Goal: Task Accomplishment & Management: Use online tool/utility

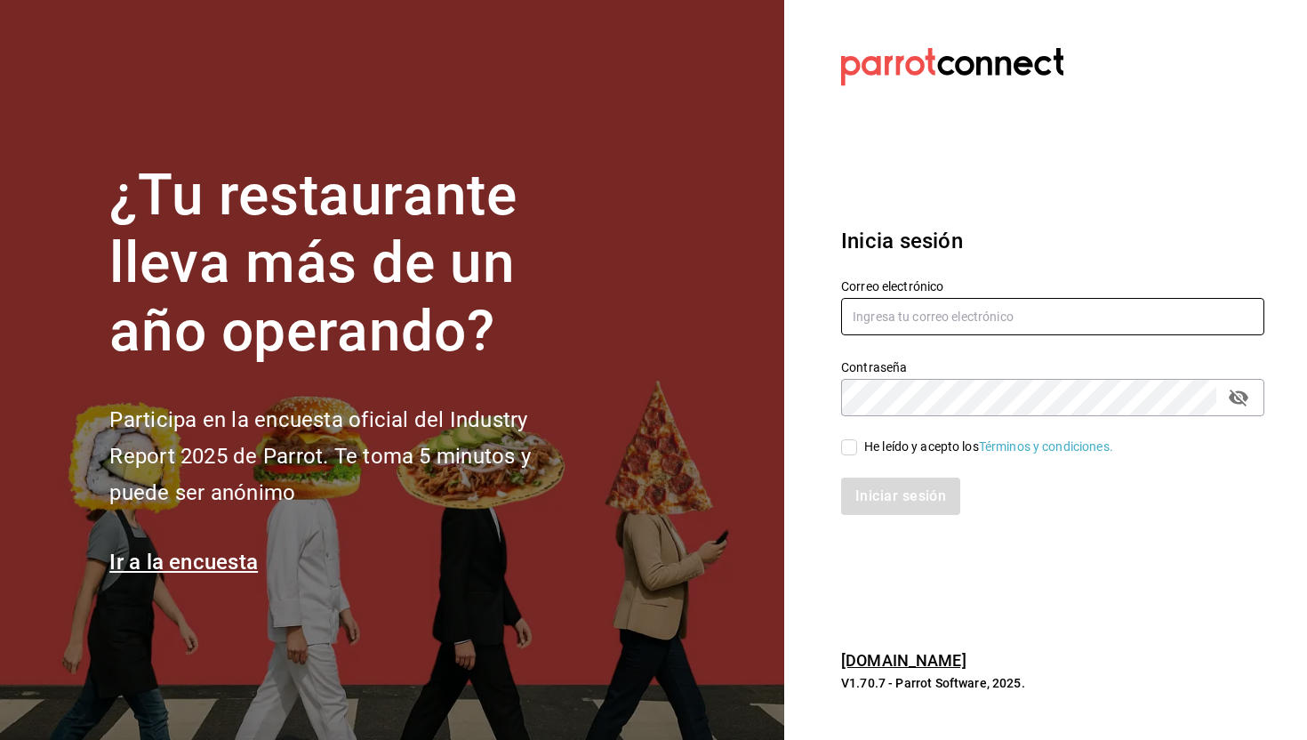
type input "[PERSON_NAME][EMAIL_ADDRESS][PERSON_NAME][DOMAIN_NAME]"
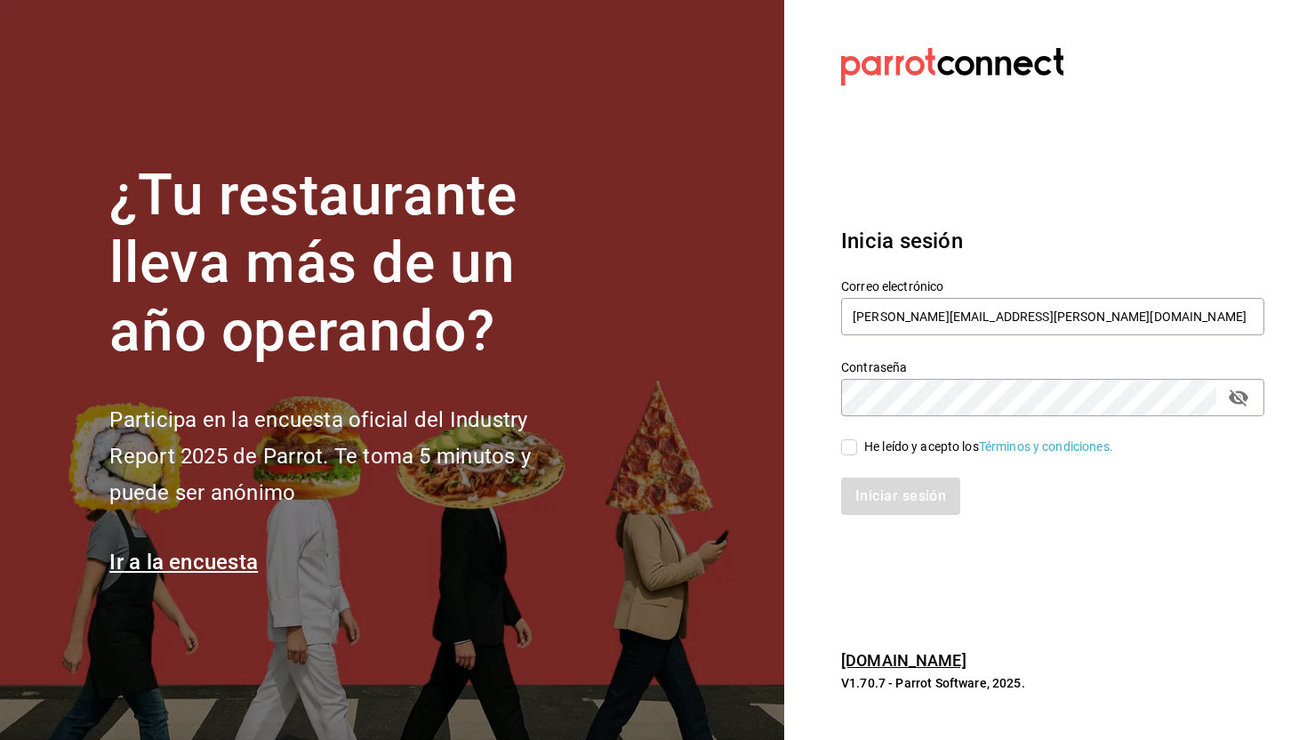
click at [849, 450] on input "He leído y acepto los Términos y condiciones." at bounding box center [849, 447] width 16 height 16
checkbox input "true"
click at [878, 493] on button "Iniciar sesión" at bounding box center [901, 495] width 121 height 37
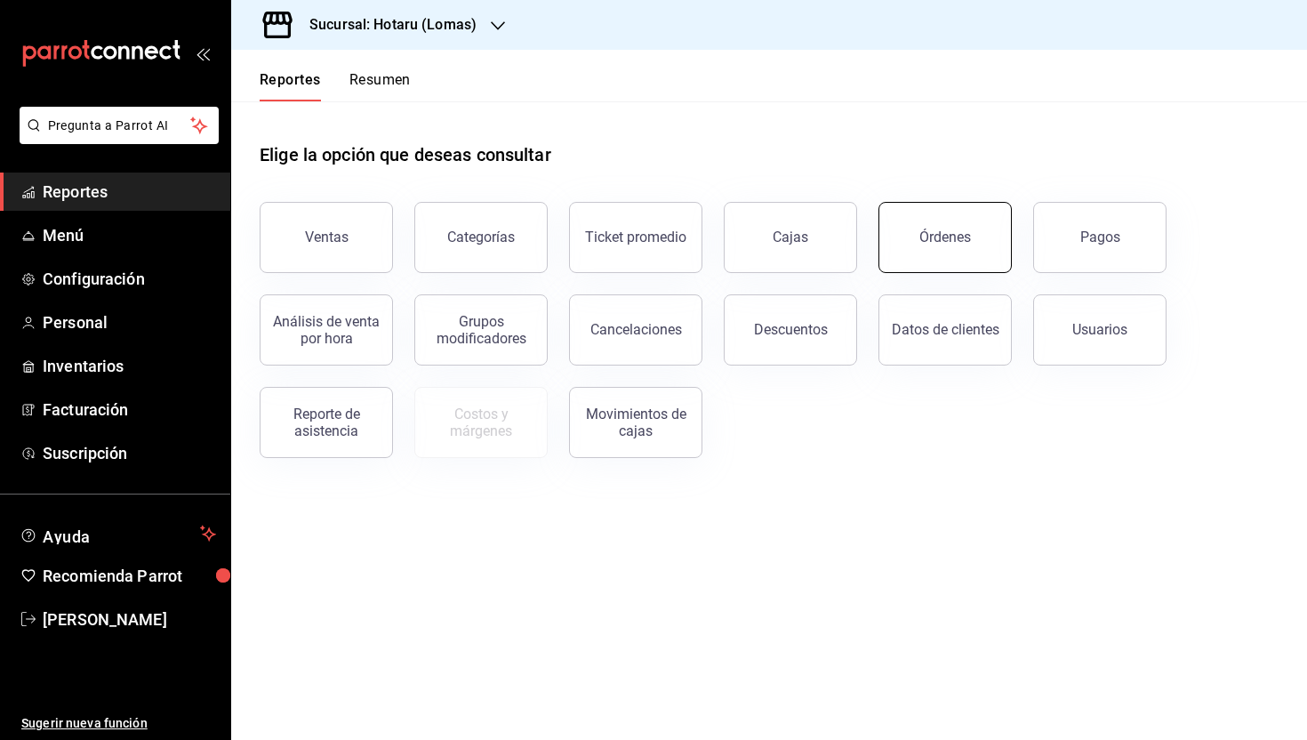
click at [912, 231] on button "Órdenes" at bounding box center [944, 237] width 133 height 71
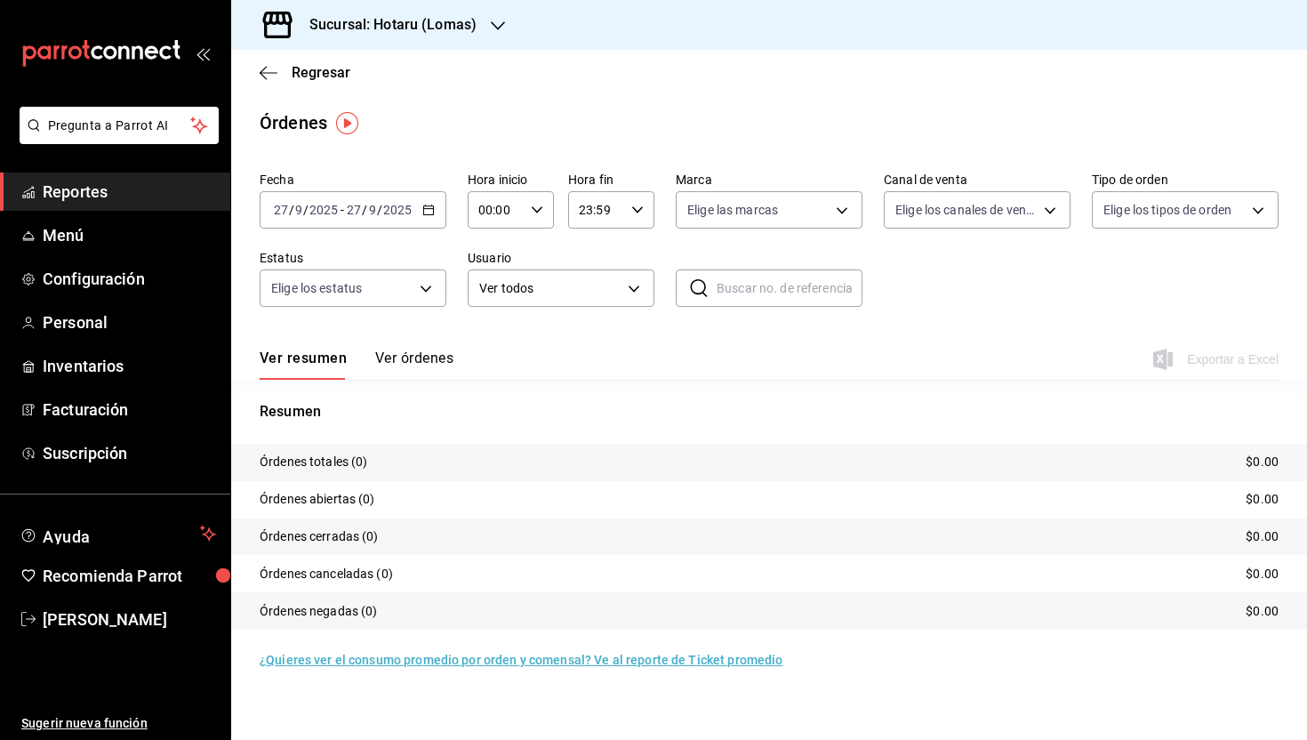
click at [427, 211] on icon "button" at bounding box center [428, 210] width 12 height 12
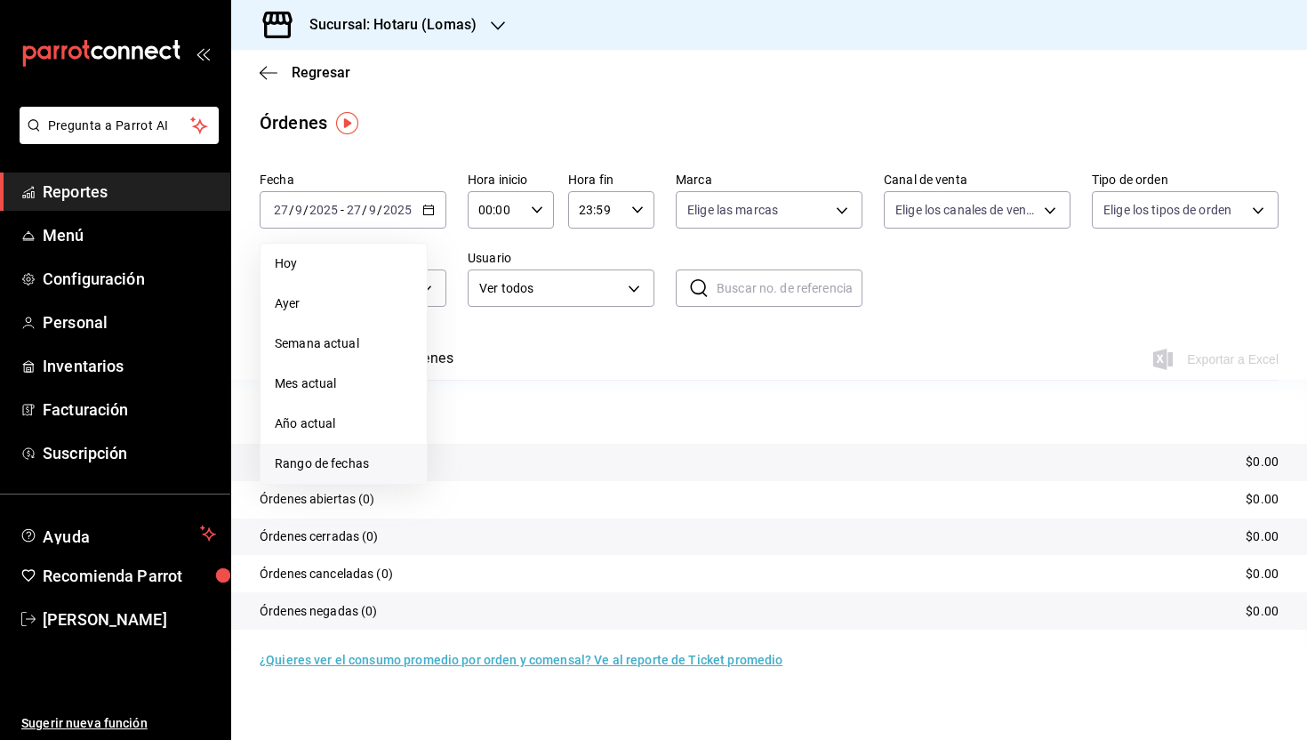
click at [314, 462] on span "Rango de fechas" at bounding box center [344, 463] width 138 height 19
click at [554, 445] on abbr "25" at bounding box center [559, 445] width 12 height 12
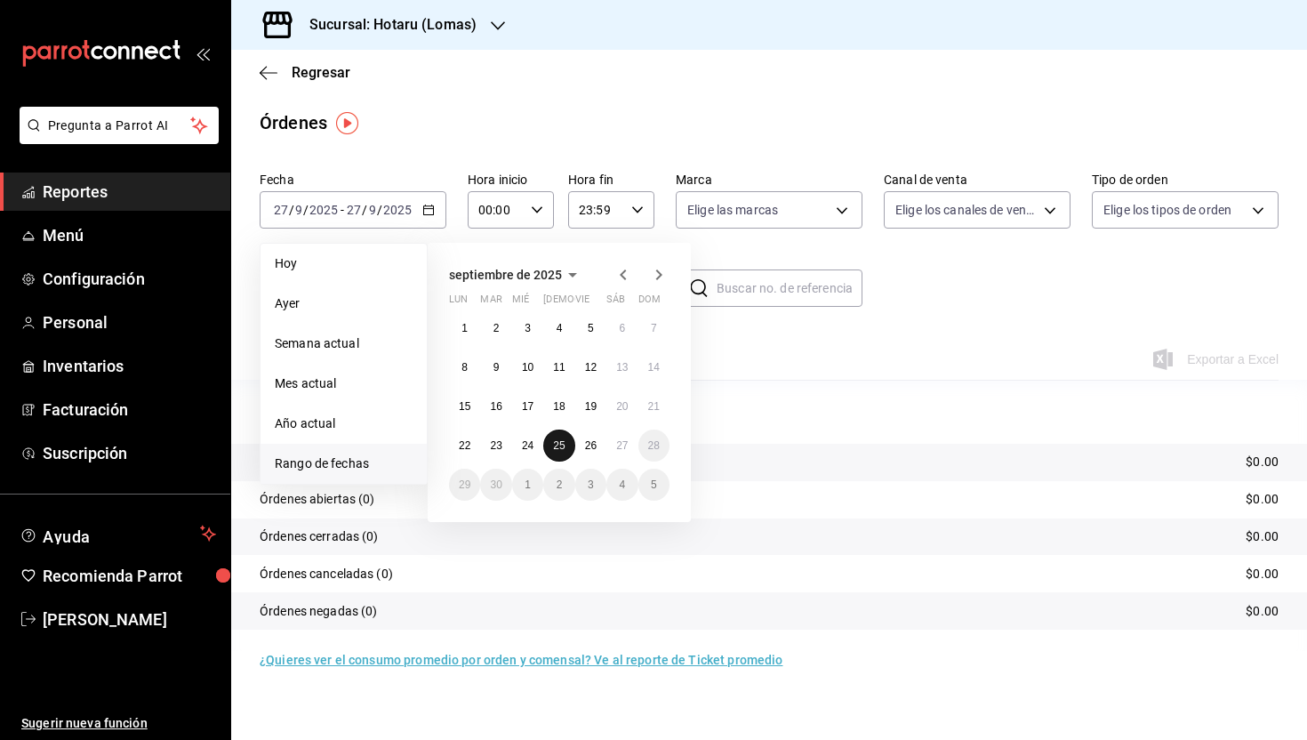
click button "25" at bounding box center [558, 445] width 31 height 32
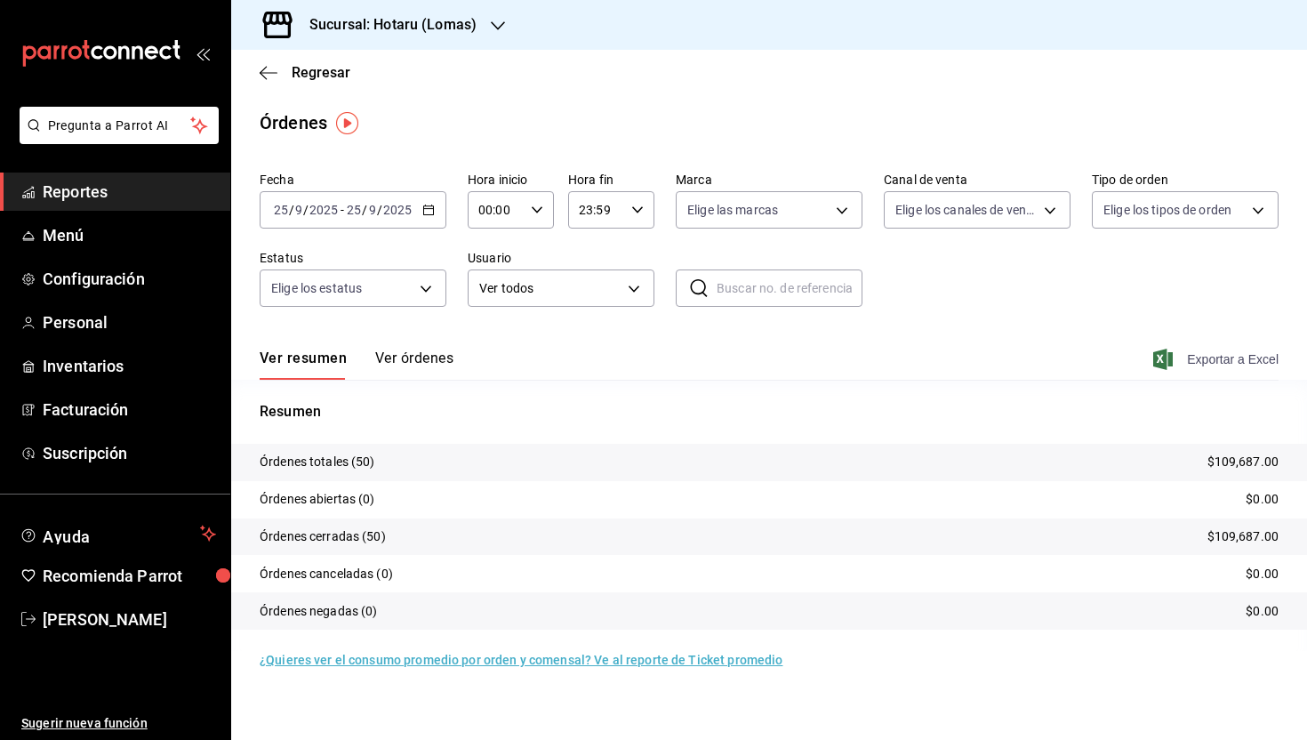
click at [1160, 354] on icon "button" at bounding box center [1163, 359] width 20 height 21
click at [261, 79] on icon "button" at bounding box center [269, 73] width 18 height 16
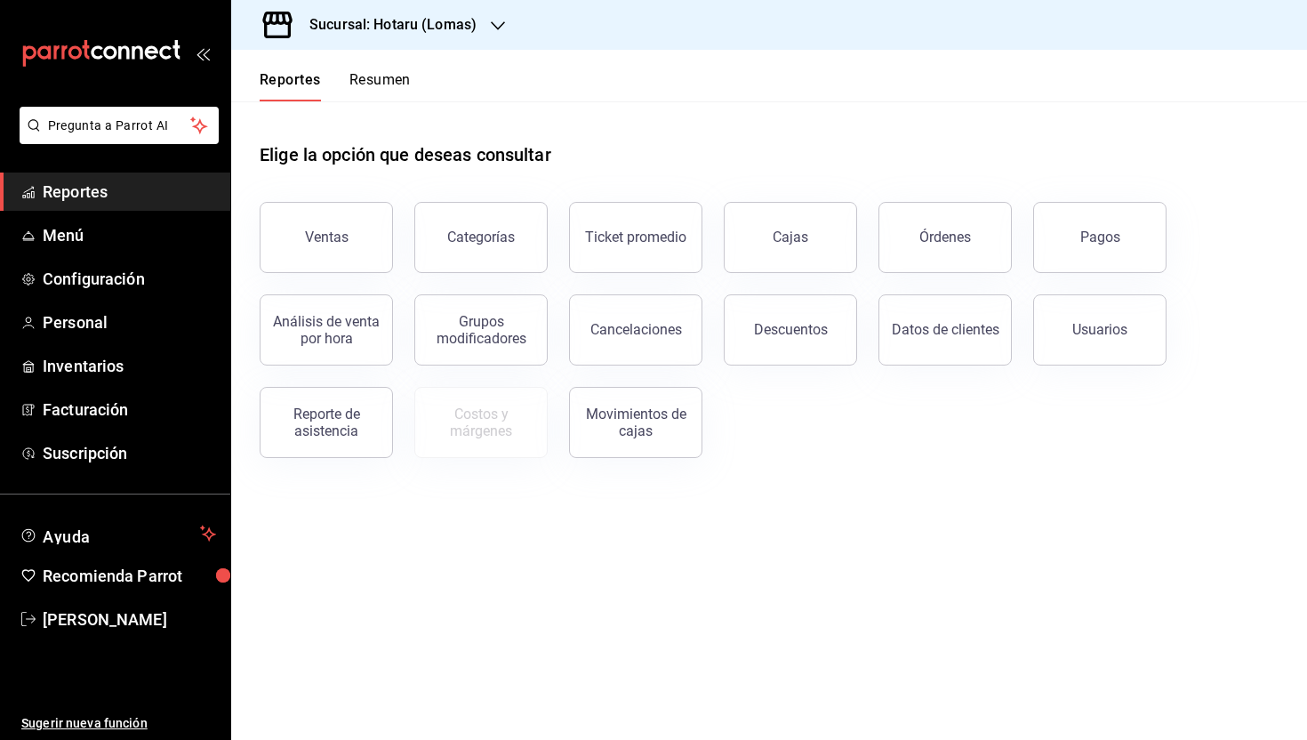
click at [476, 539] on main "Elige la opción que deseas consultar Ventas Categorías Ticket promedio Cajas Ór…" at bounding box center [769, 420] width 1076 height 638
click at [932, 239] on div "Órdenes" at bounding box center [945, 237] width 52 height 17
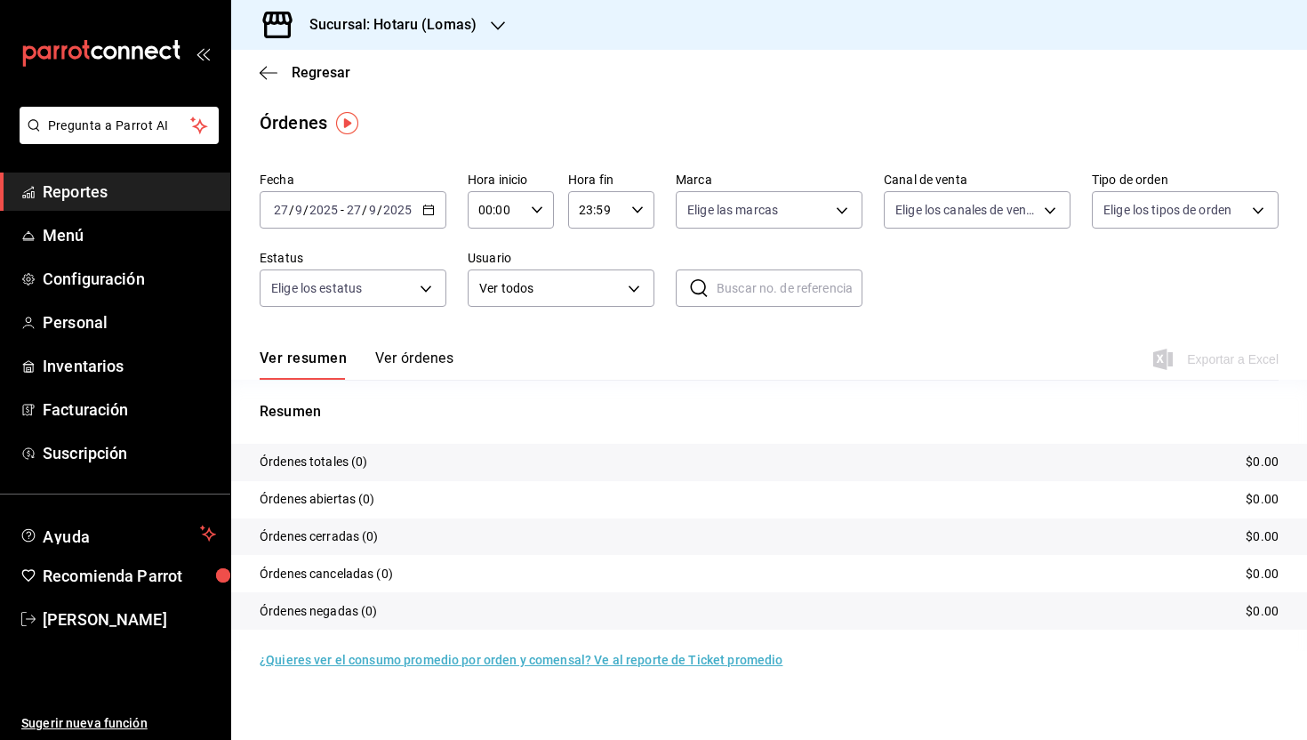
click at [426, 209] on icon "button" at bounding box center [428, 210] width 12 height 12
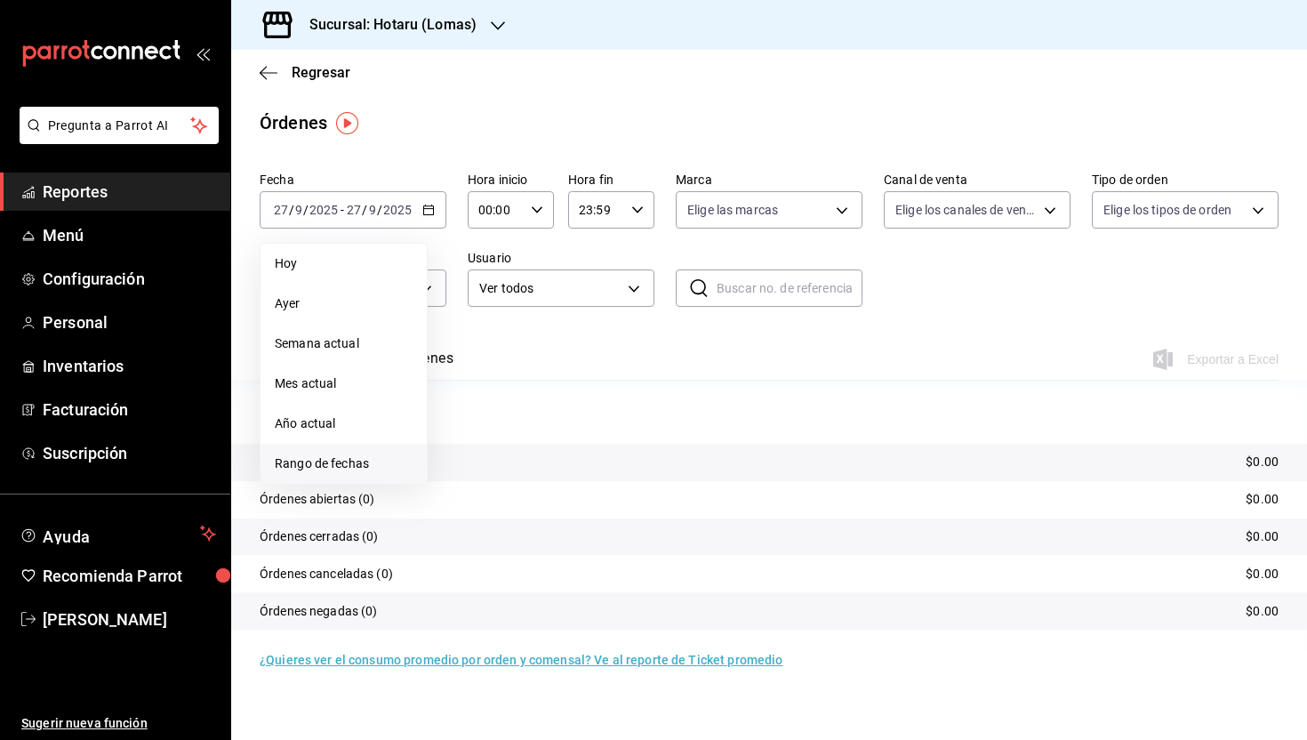
click at [302, 459] on span "Rango de fechas" at bounding box center [344, 463] width 138 height 19
click at [557, 447] on abbr "25" at bounding box center [559, 445] width 12 height 12
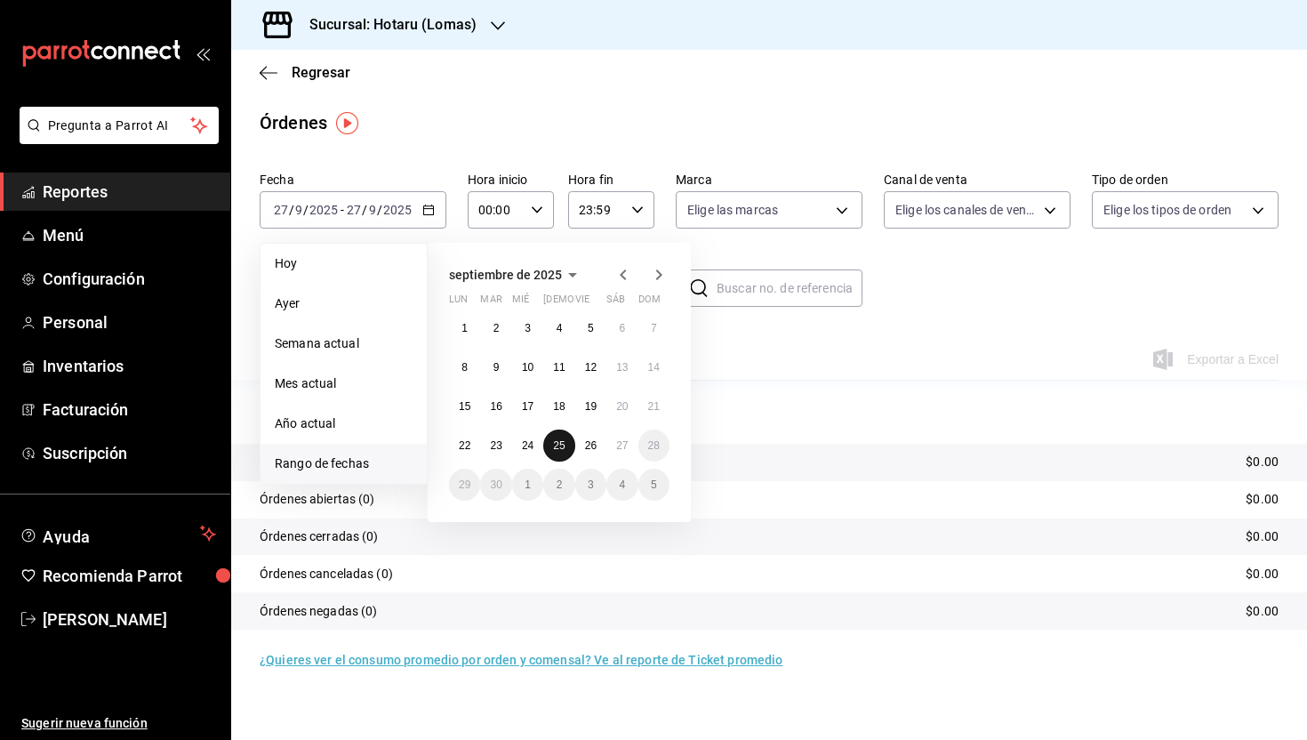
click at [557, 447] on abbr "25" at bounding box center [559, 445] width 12 height 12
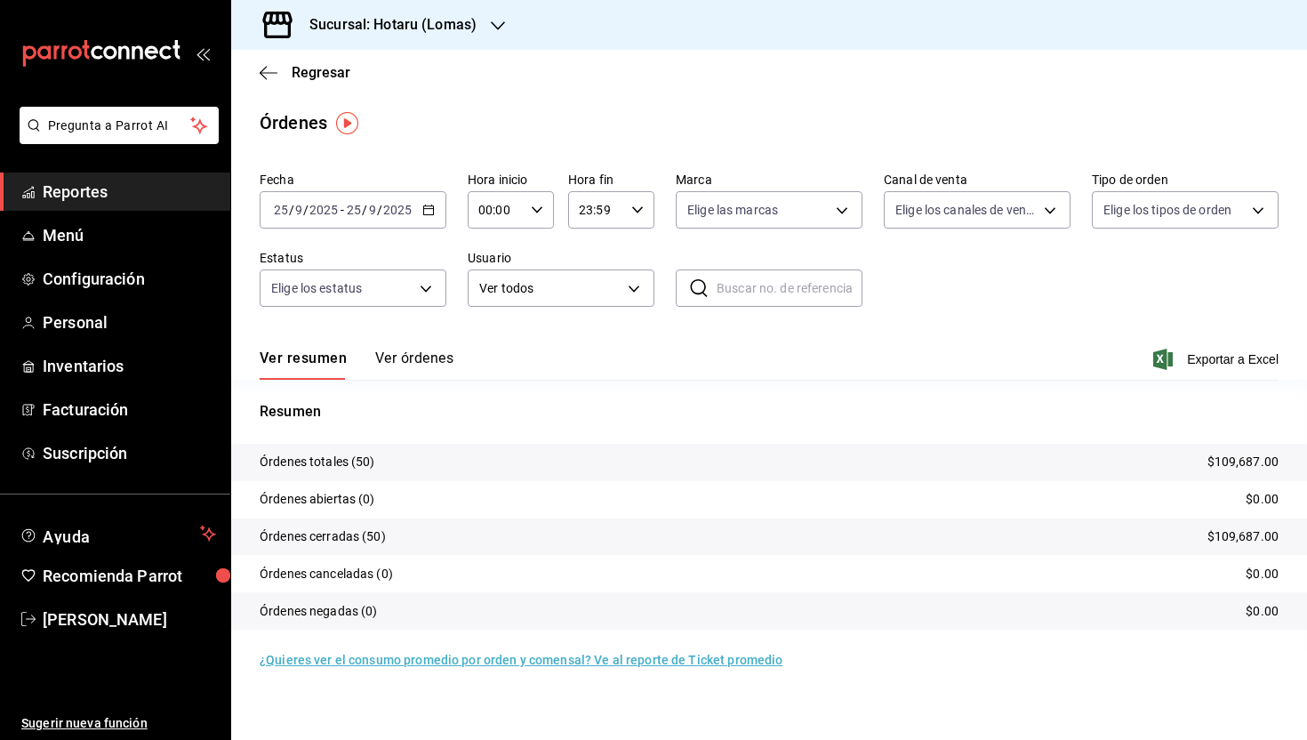
click at [416, 354] on button "Ver órdenes" at bounding box center [414, 364] width 78 height 30
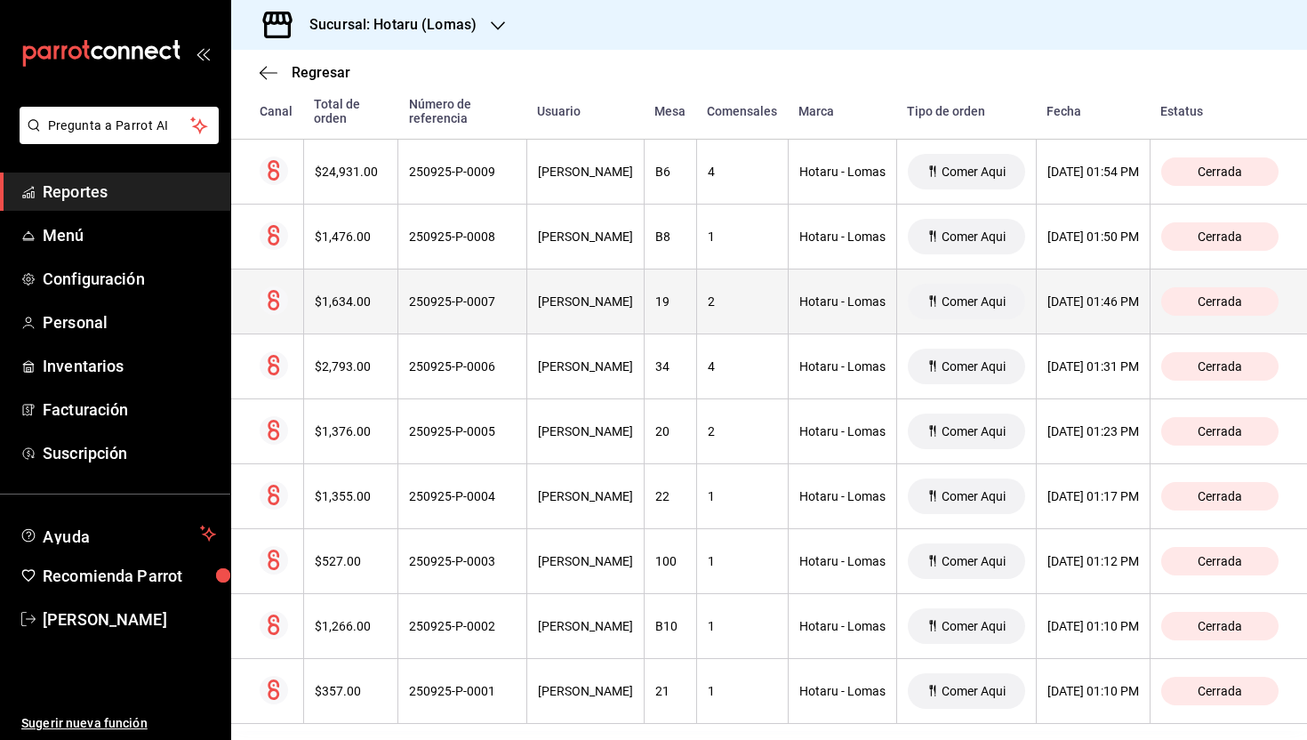
scroll to position [2995, 1]
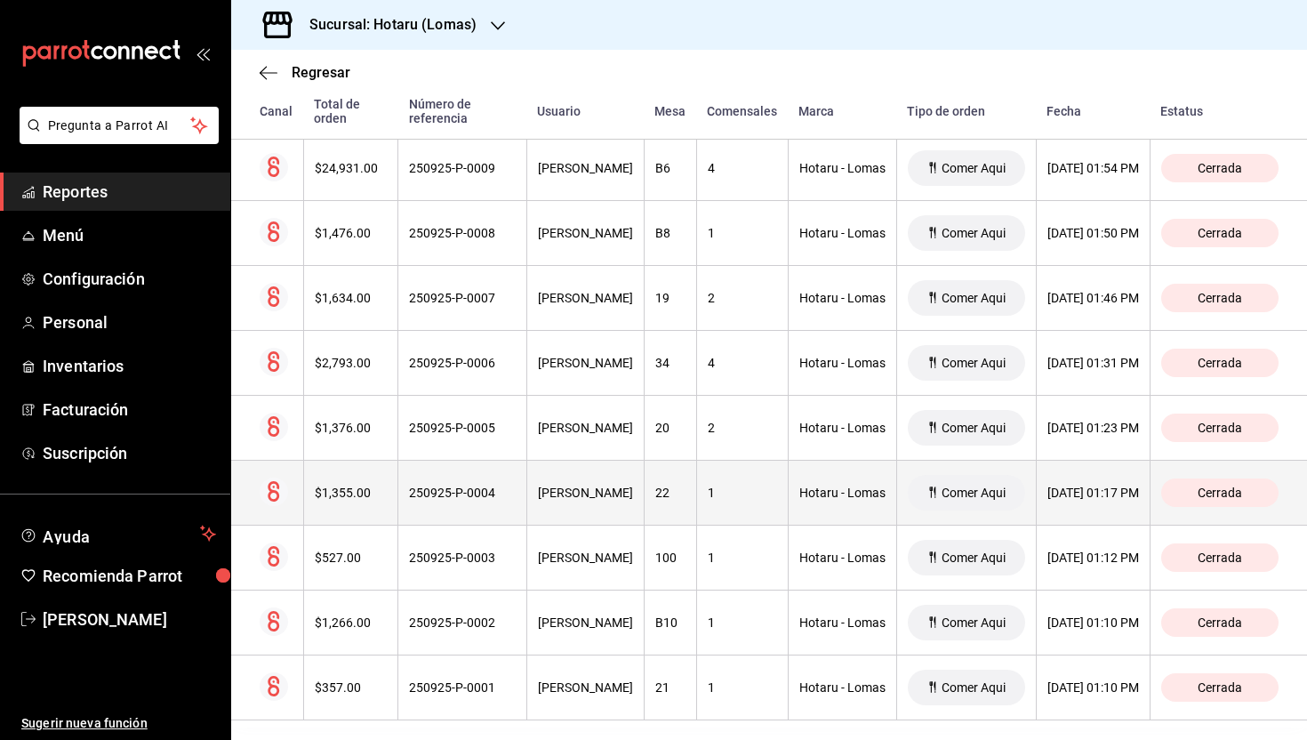
click at [1218, 488] on span "Cerrada" at bounding box center [1220, 492] width 59 height 14
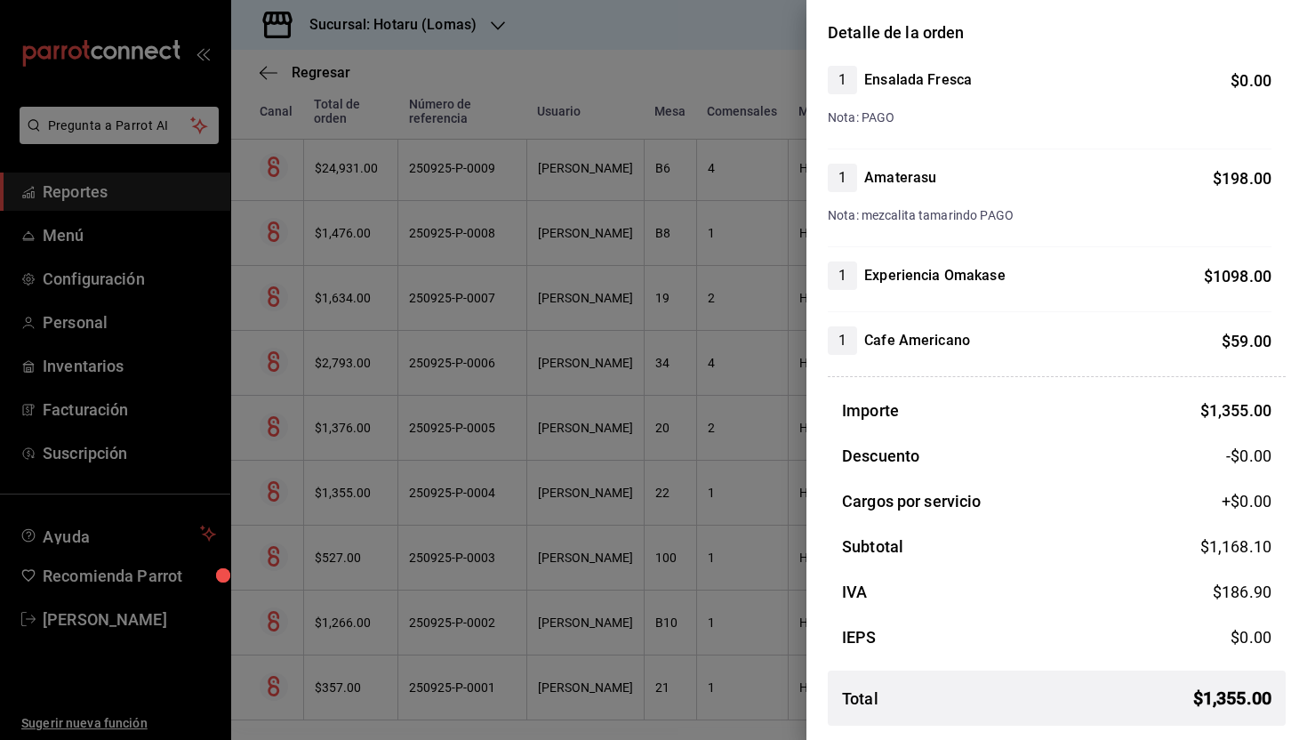
scroll to position [0, 0]
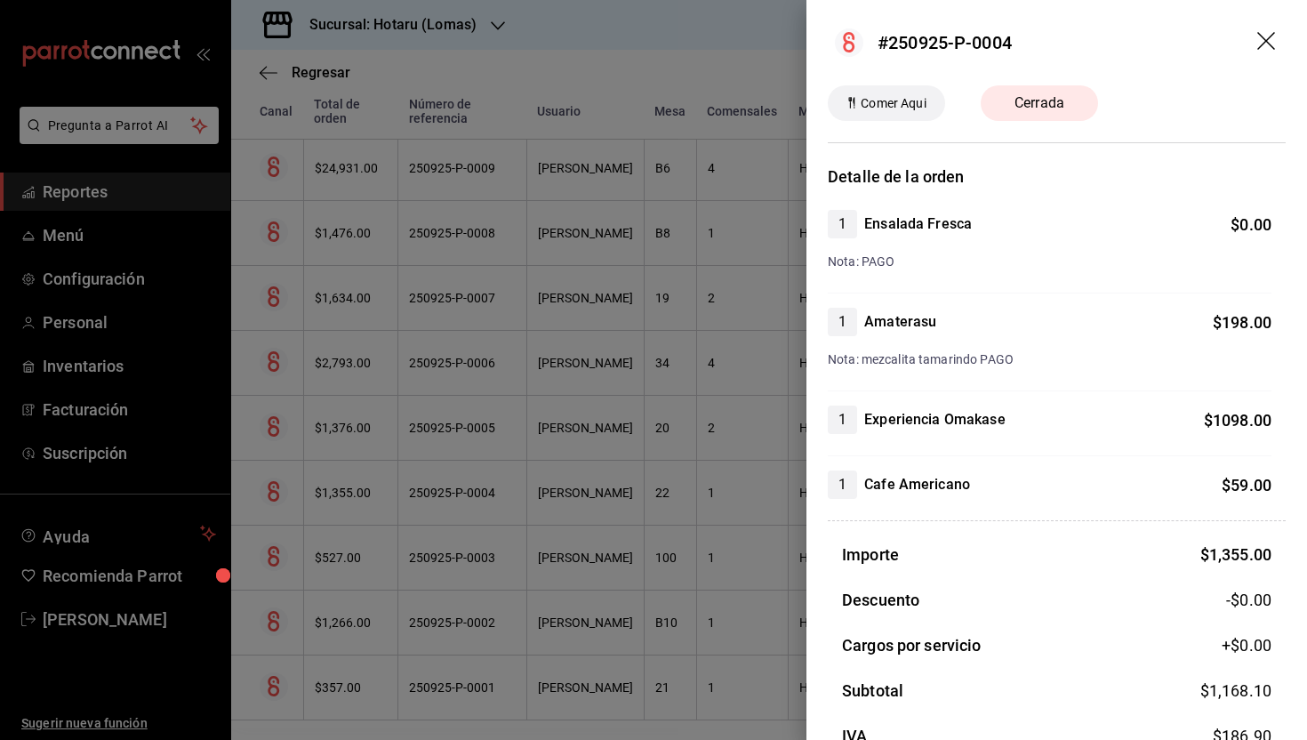
click at [1259, 46] on icon "drag" at bounding box center [1266, 41] width 18 height 18
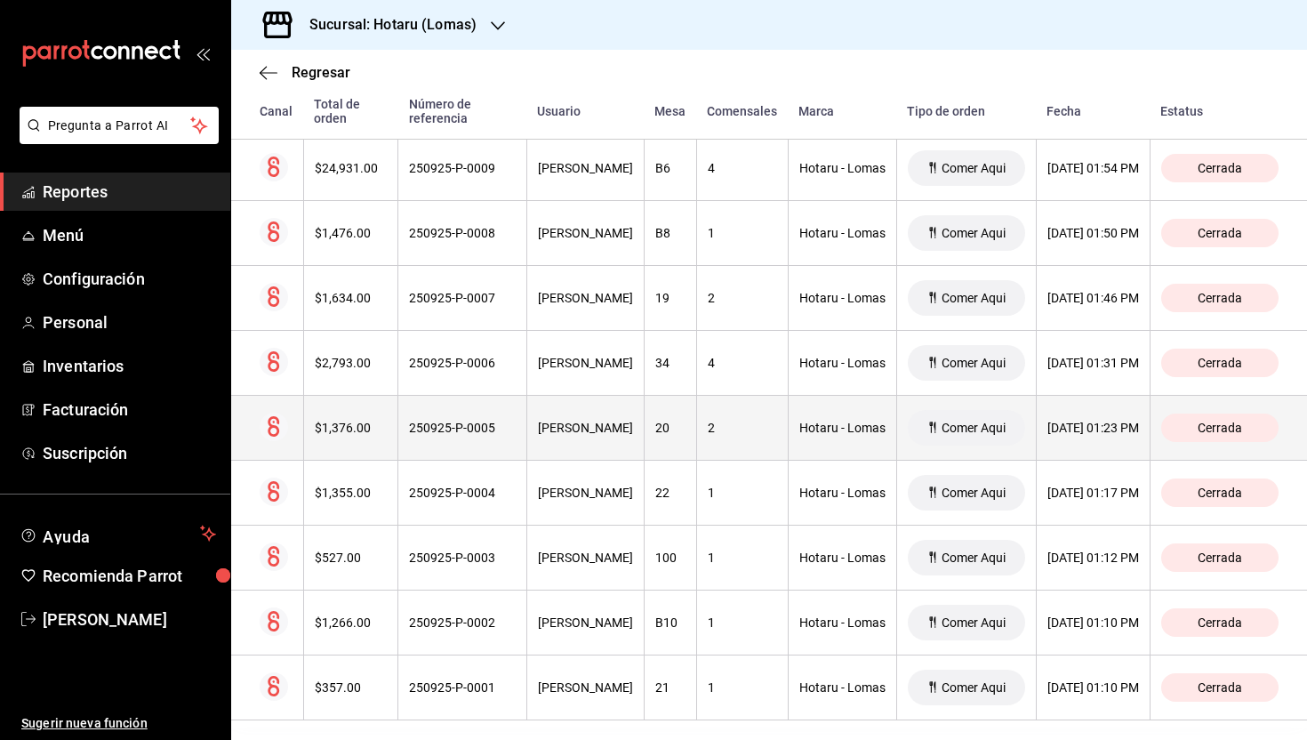
scroll to position [3011, 1]
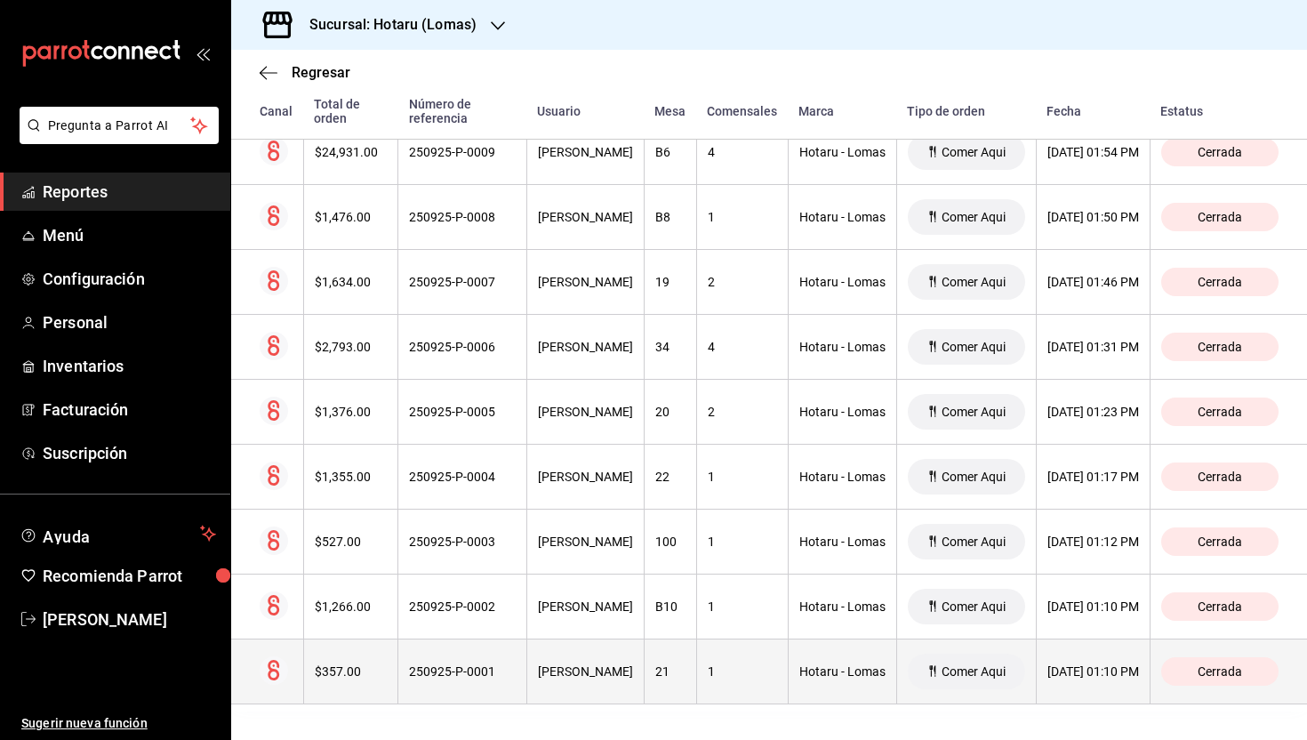
click at [1239, 668] on span "Cerrada" at bounding box center [1220, 671] width 59 height 14
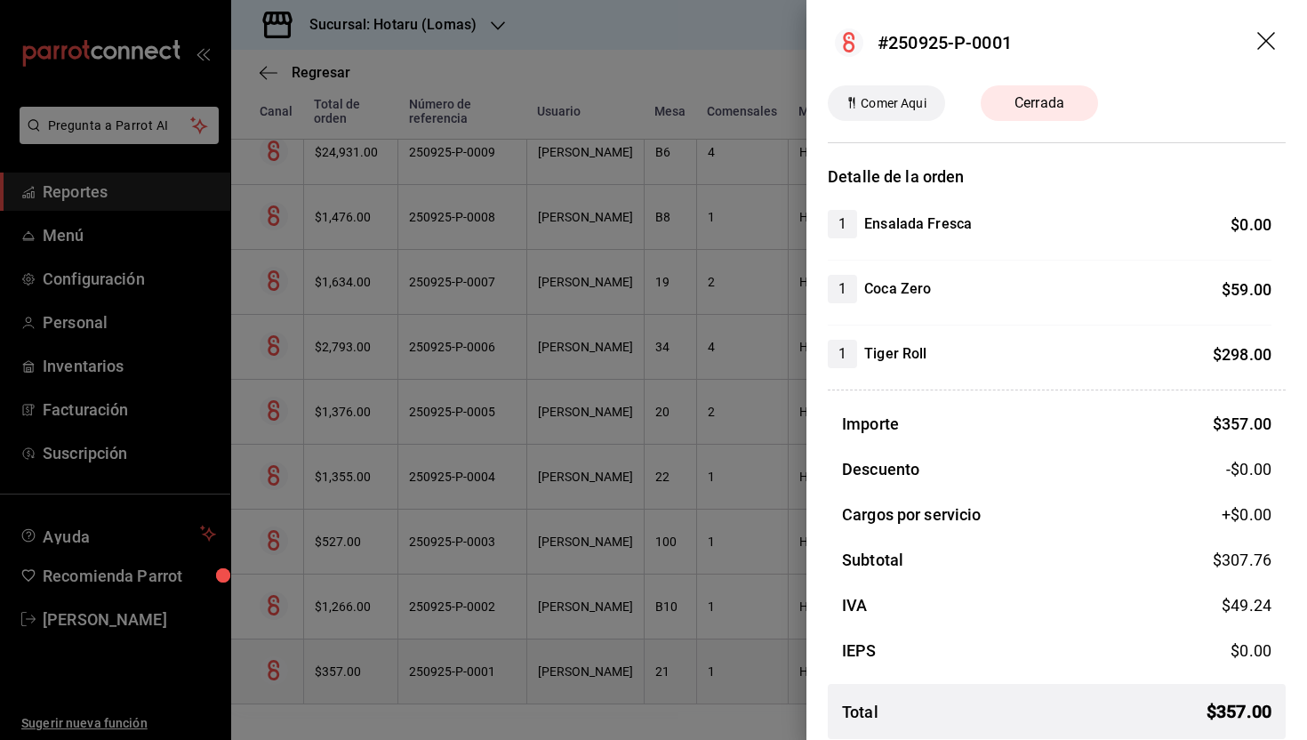
scroll to position [13, 0]
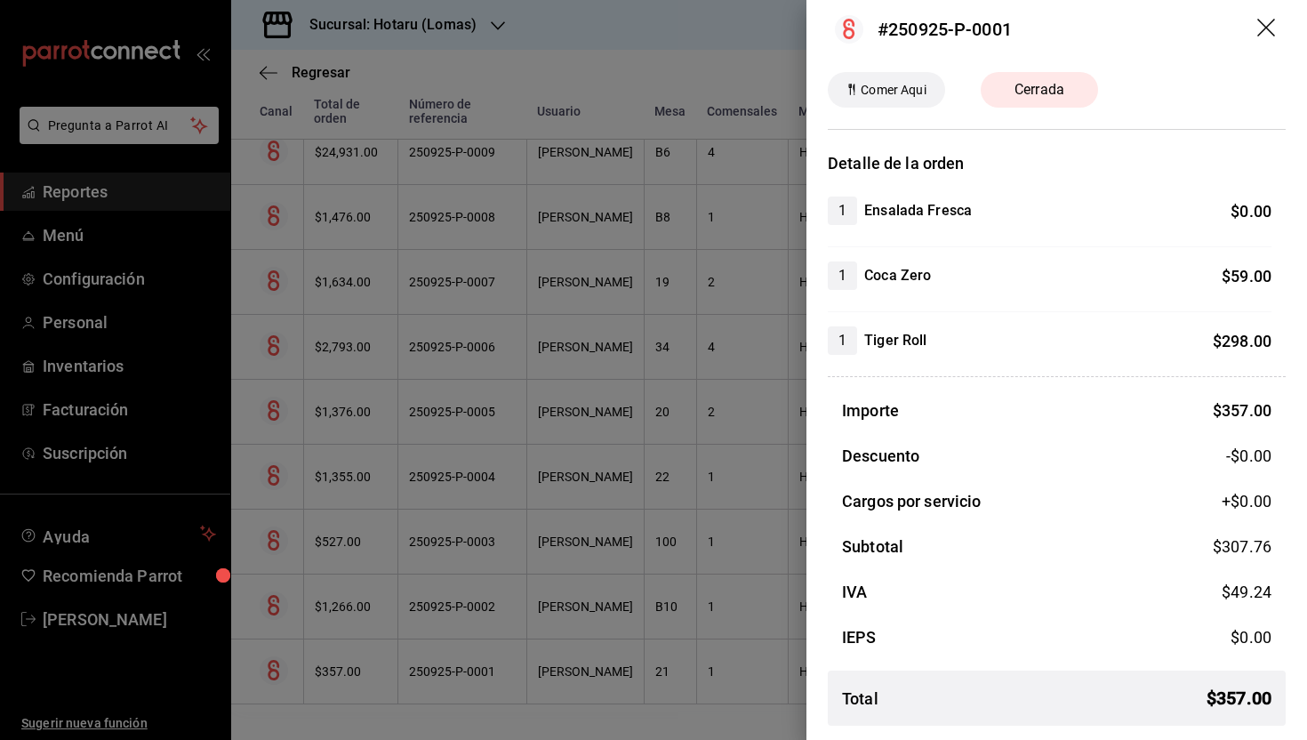
click at [1265, 27] on icon "drag" at bounding box center [1266, 28] width 18 height 18
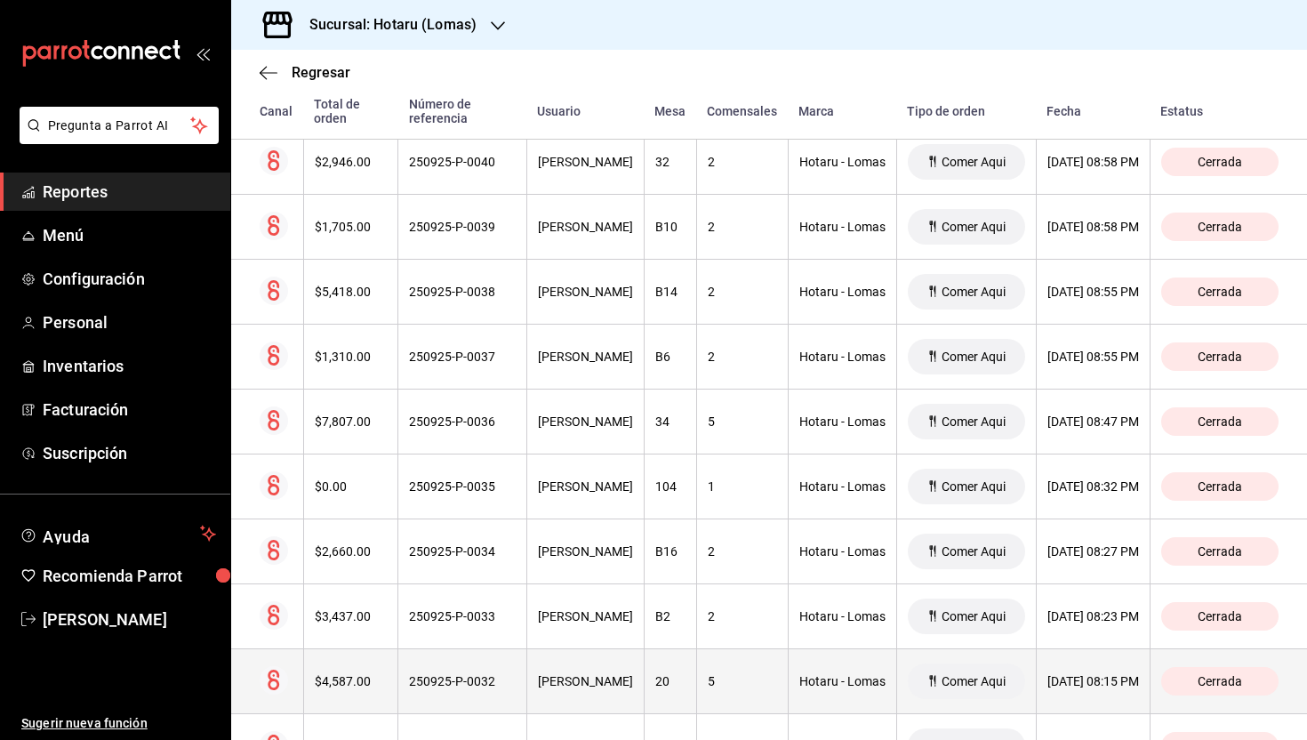
scroll to position [0, 0]
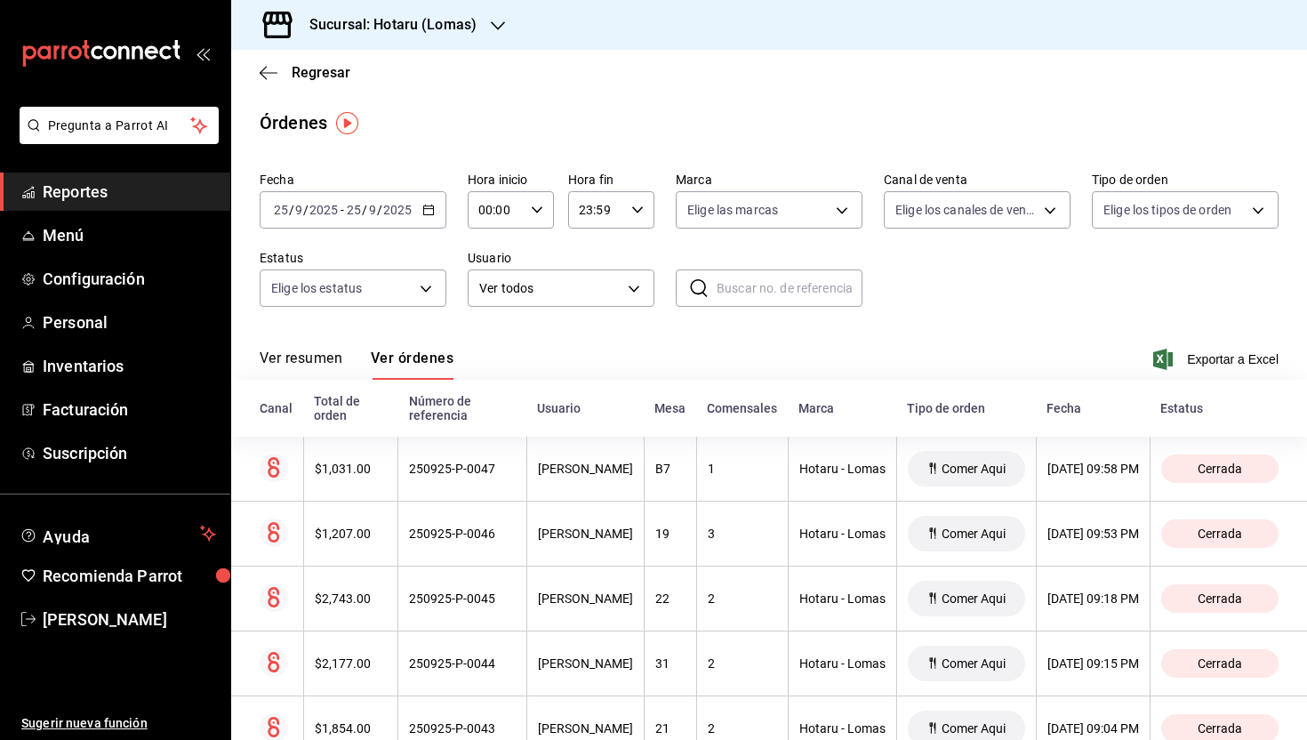
click at [533, 208] on \(Stroke\) "button" at bounding box center [537, 209] width 11 height 6
click at [491, 317] on span "12" at bounding box center [489, 310] width 15 height 14
type input "12:00"
click at [928, 316] on div at bounding box center [653, 370] width 1307 height 740
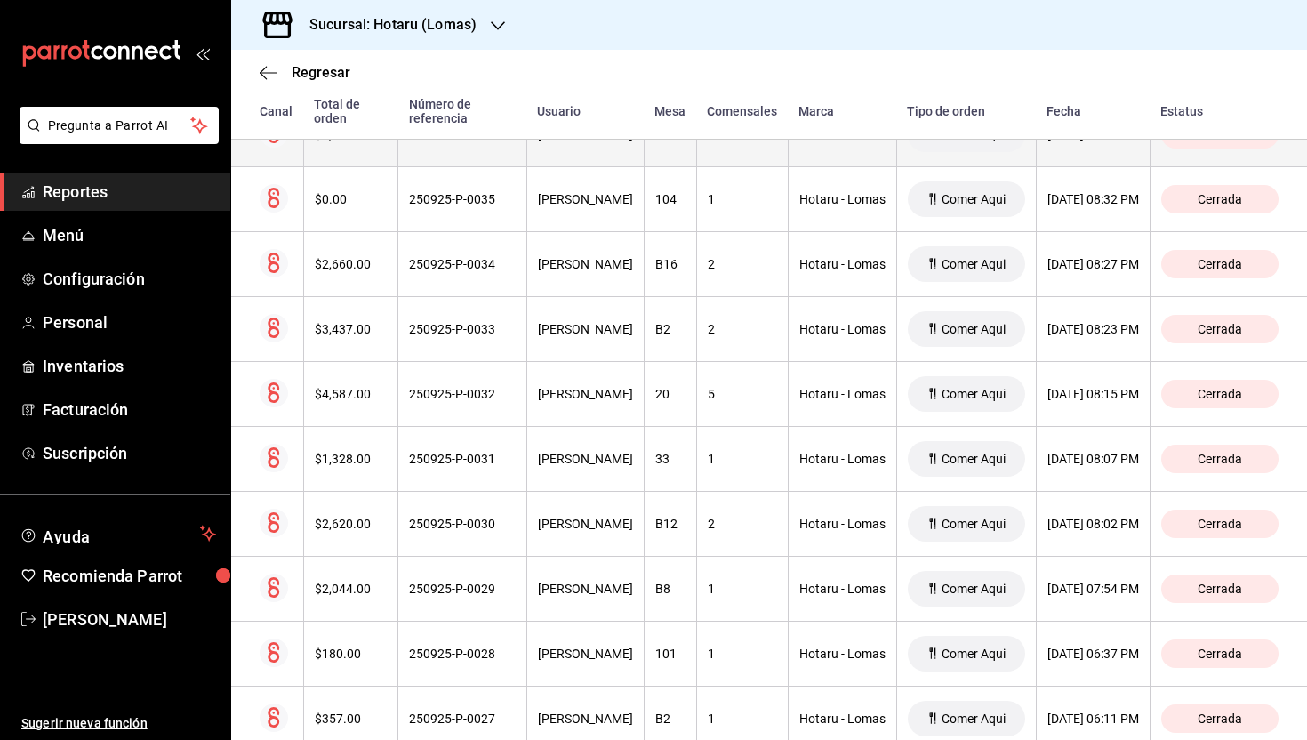
scroll to position [1082, 0]
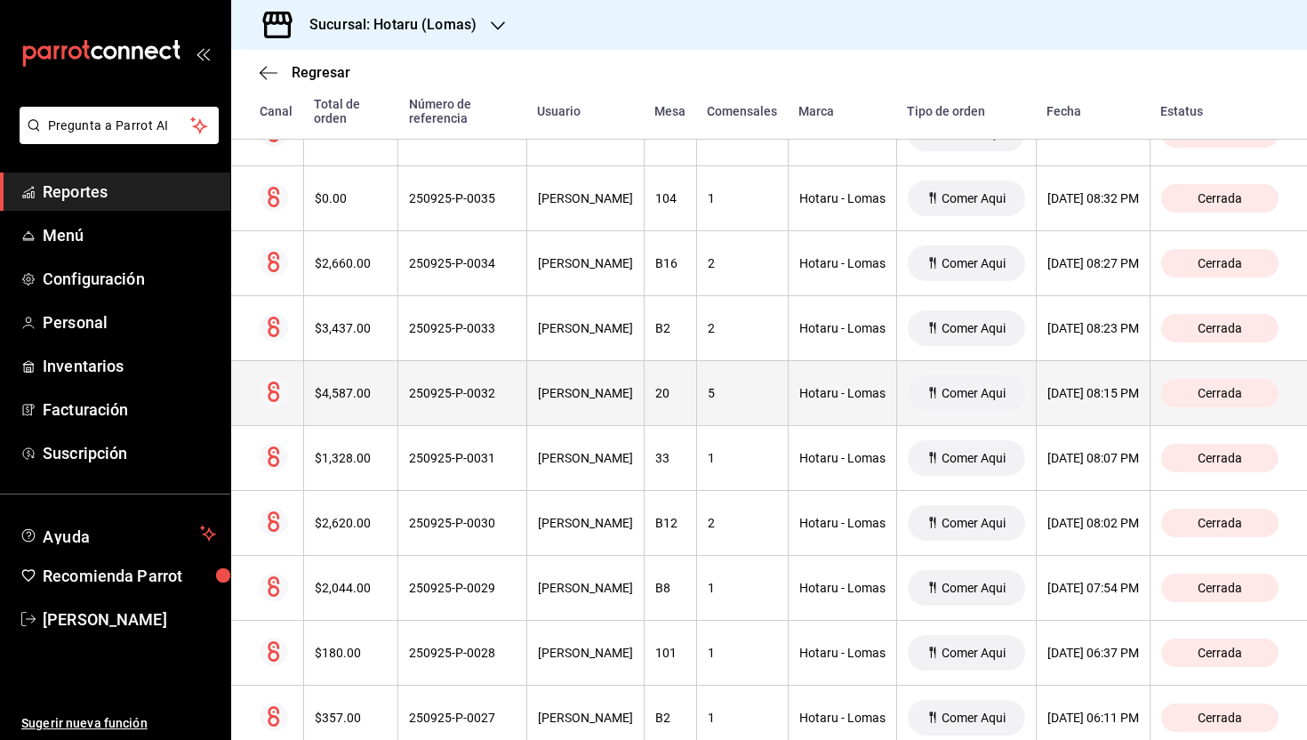
click at [1233, 397] on span "Cerrada" at bounding box center [1220, 393] width 59 height 14
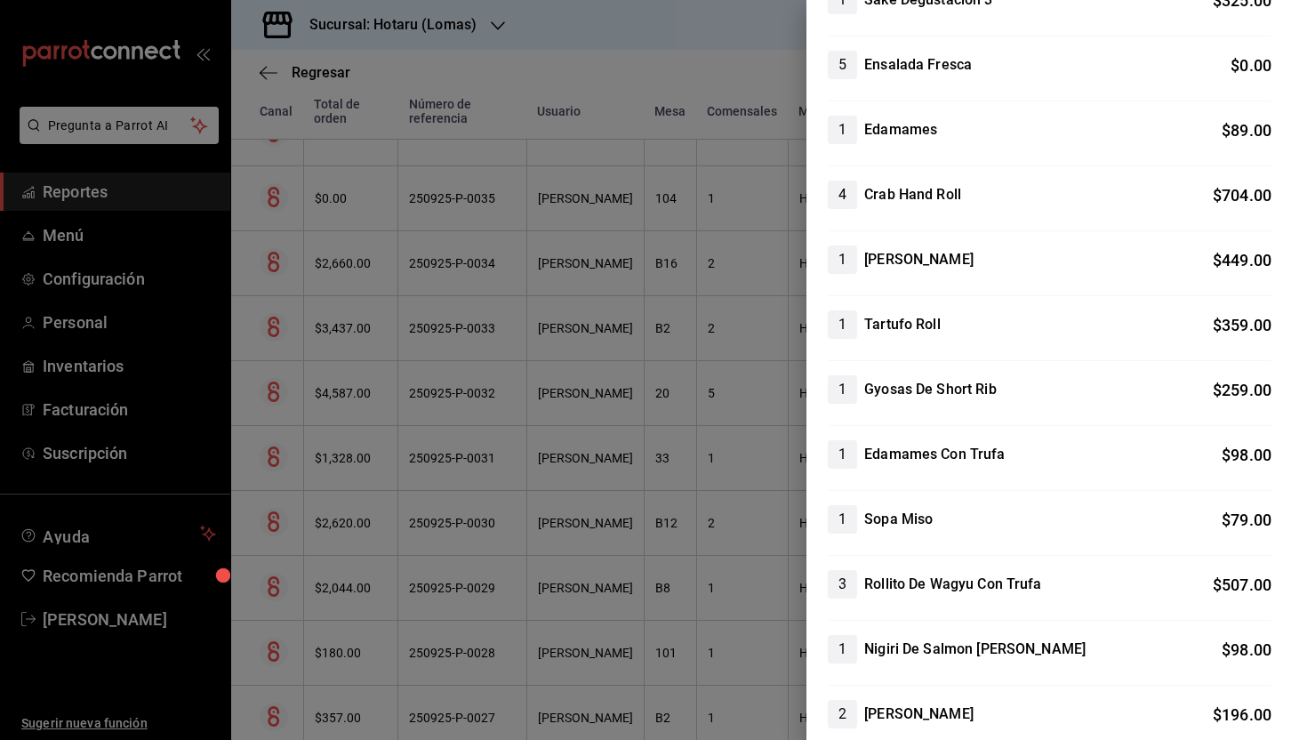
scroll to position [0, 0]
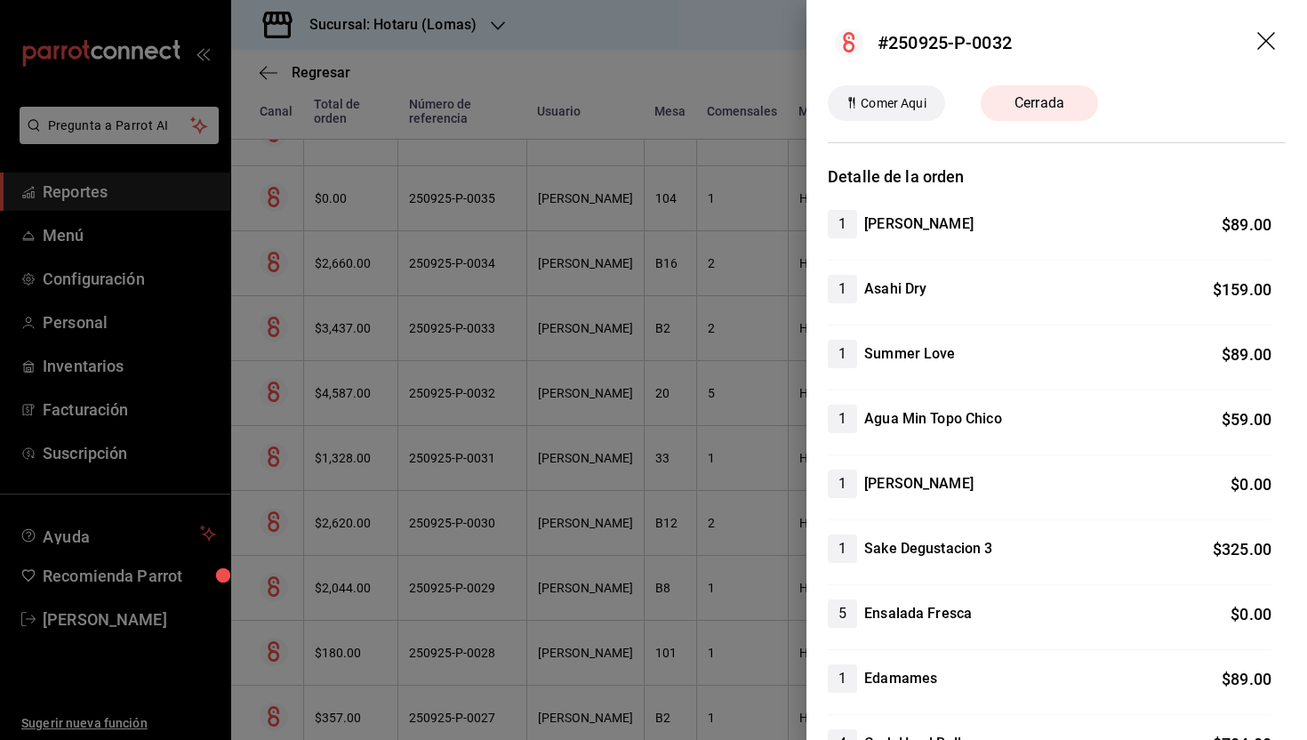
click at [1261, 48] on icon "drag" at bounding box center [1267, 42] width 21 height 21
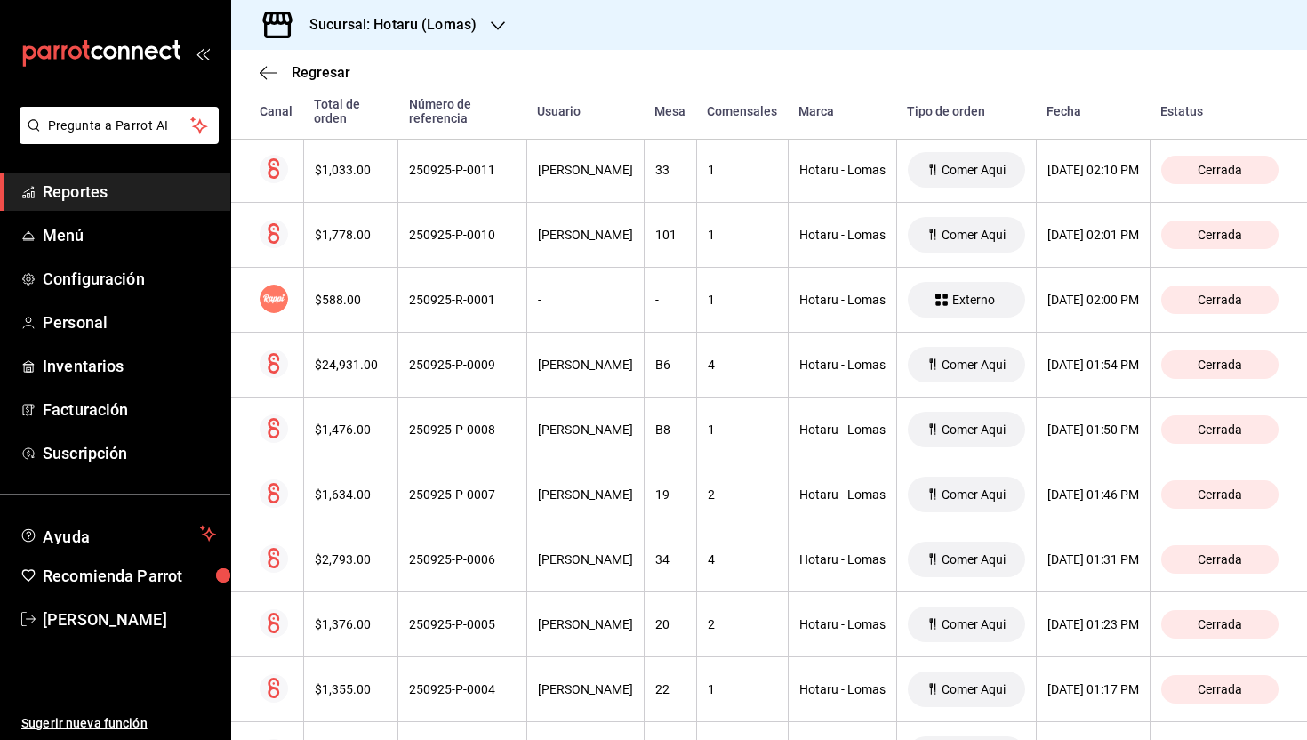
scroll to position [3011, 0]
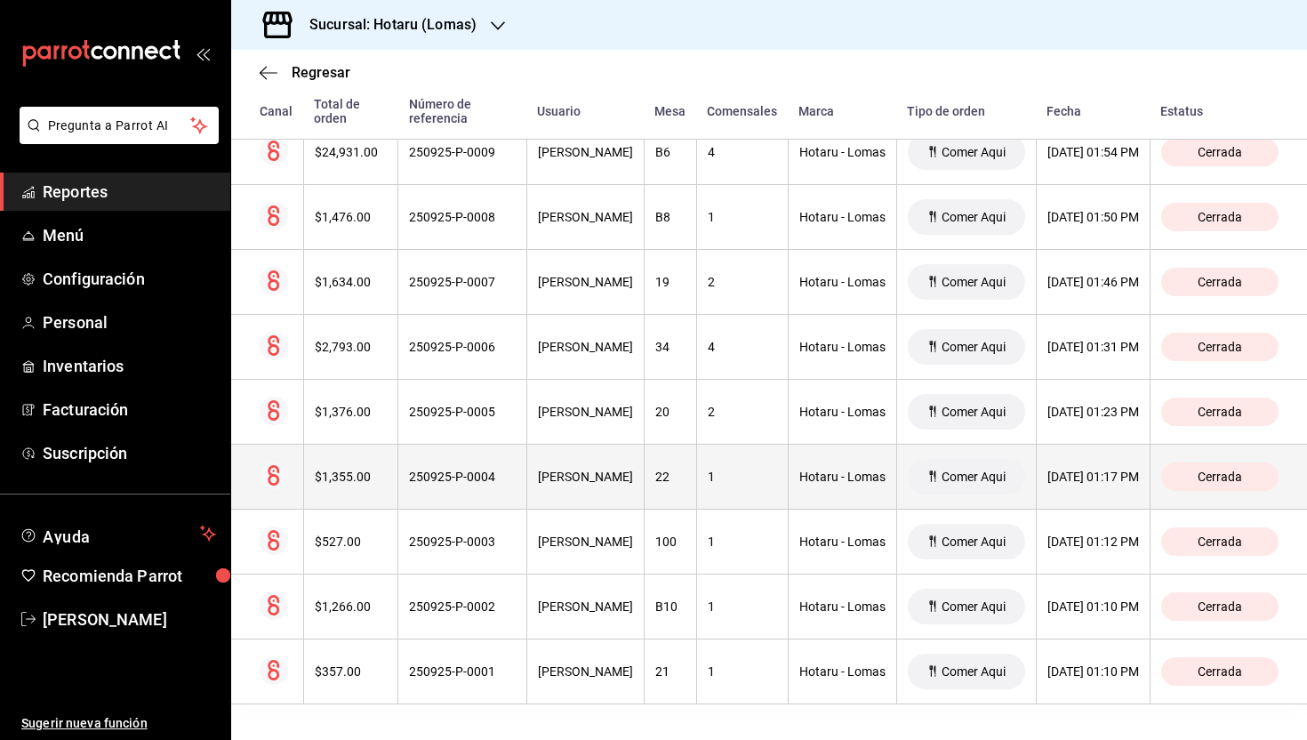
click at [1226, 470] on span "Cerrada" at bounding box center [1220, 476] width 59 height 14
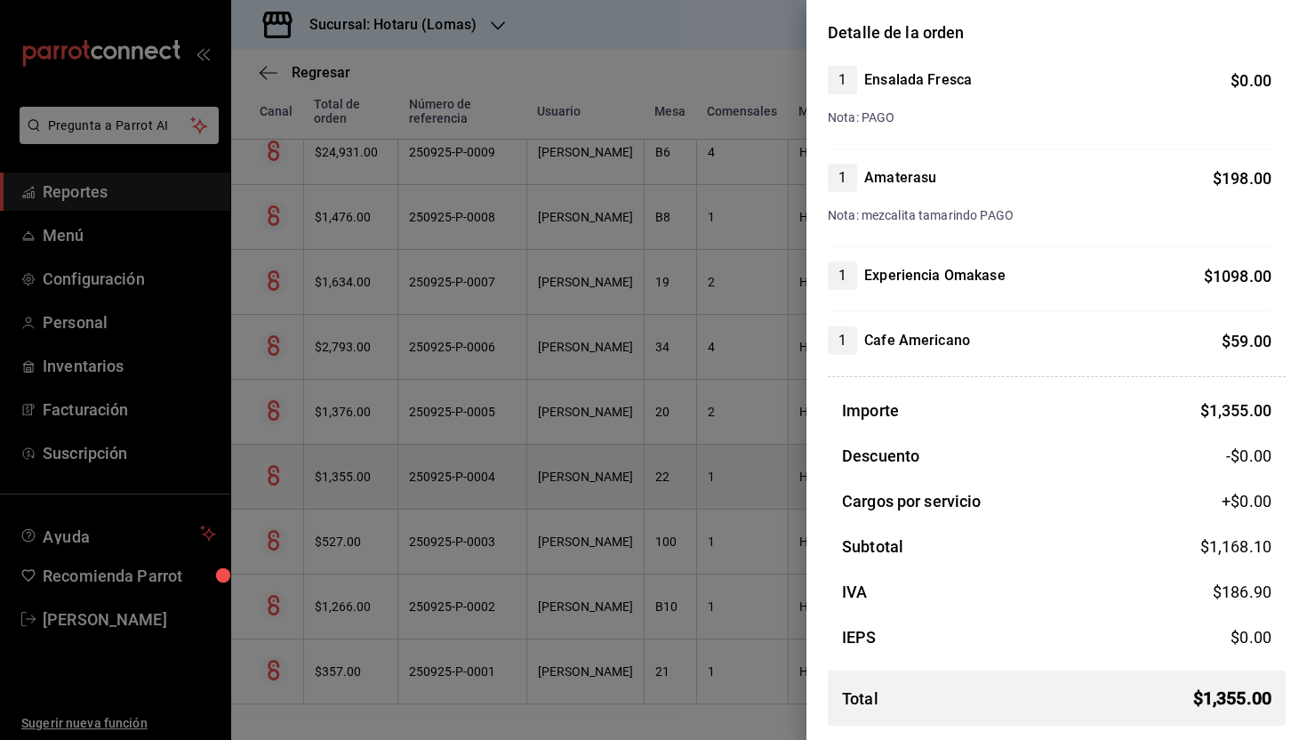
scroll to position [0, 0]
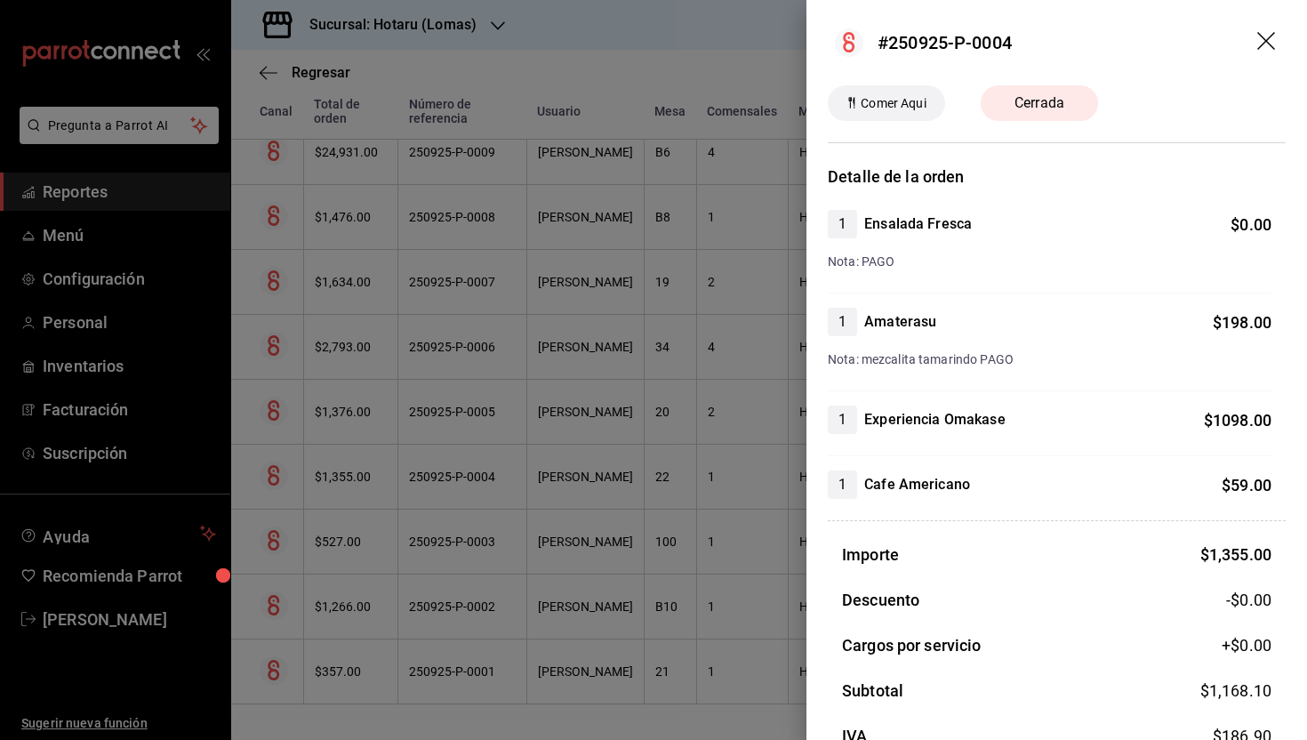
click at [1266, 43] on icon "drag" at bounding box center [1267, 42] width 21 height 21
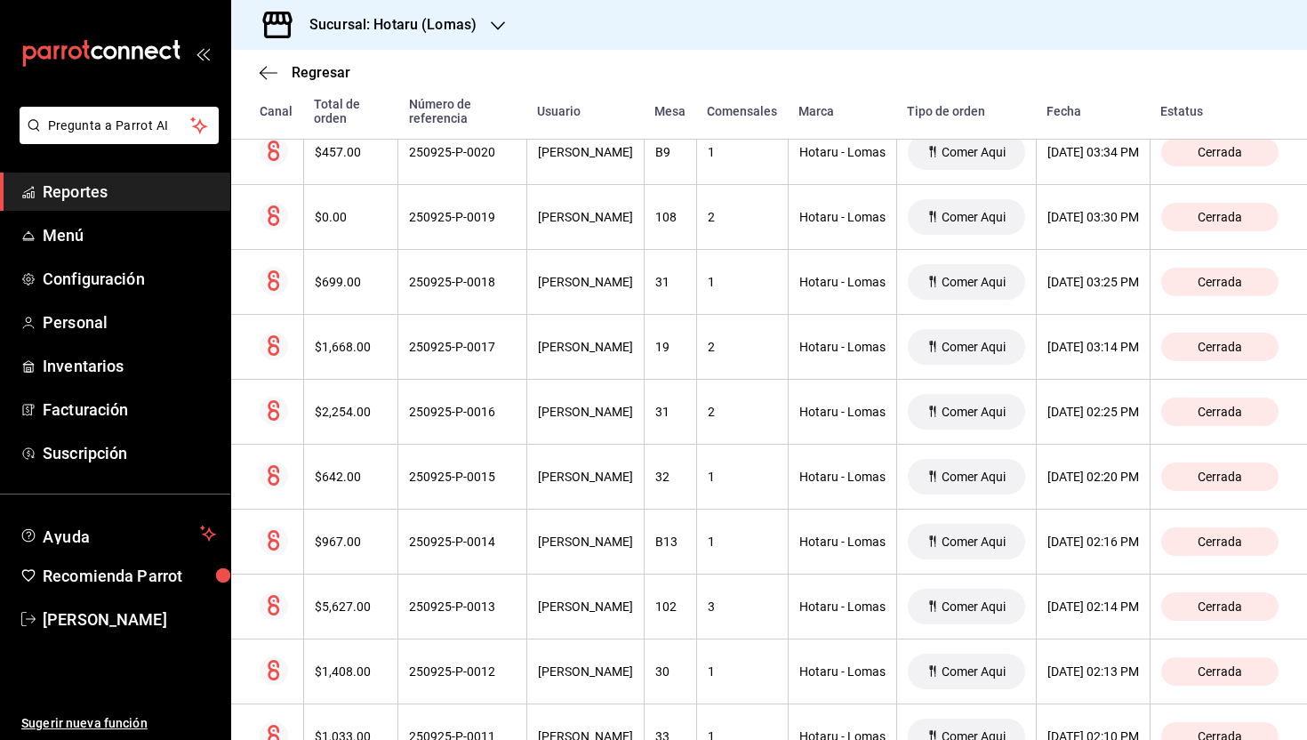
scroll to position [2230, 2]
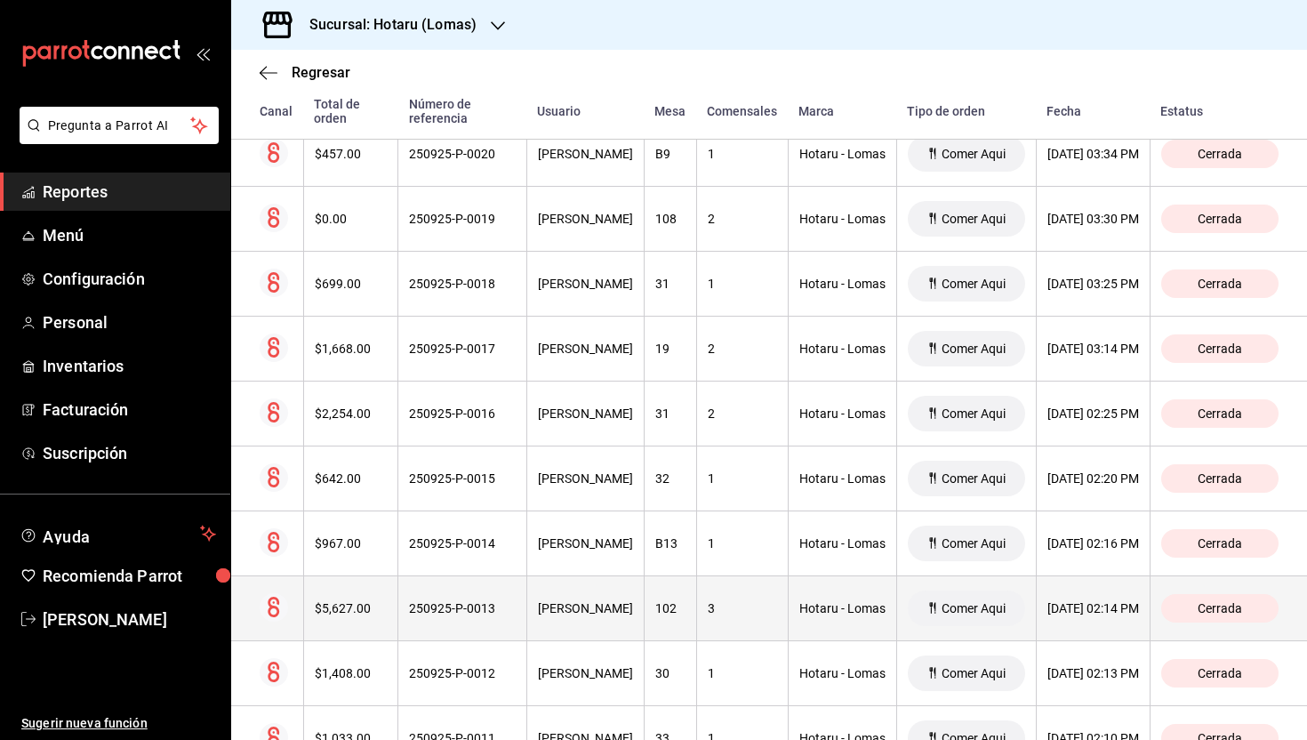
click at [1239, 607] on span "Cerrada" at bounding box center [1220, 608] width 59 height 14
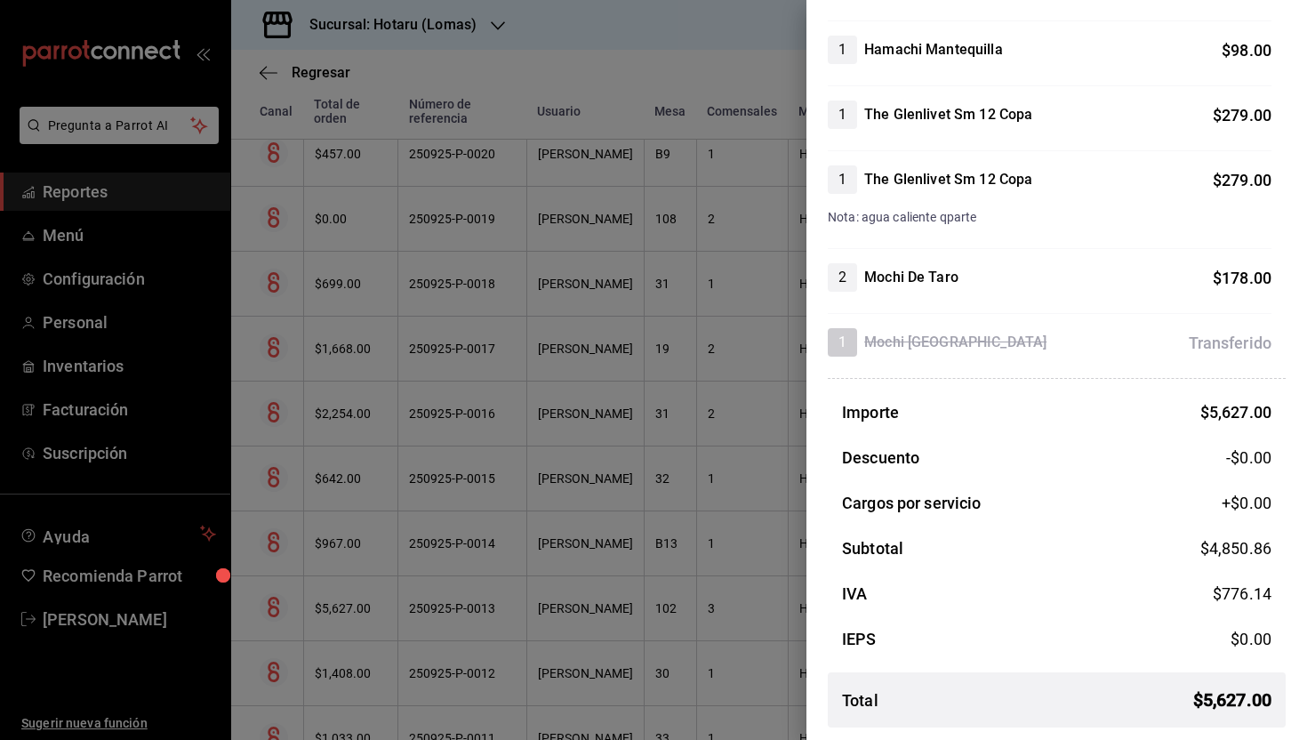
scroll to position [1899, 0]
